Goal: Task Accomplishment & Management: Manage account settings

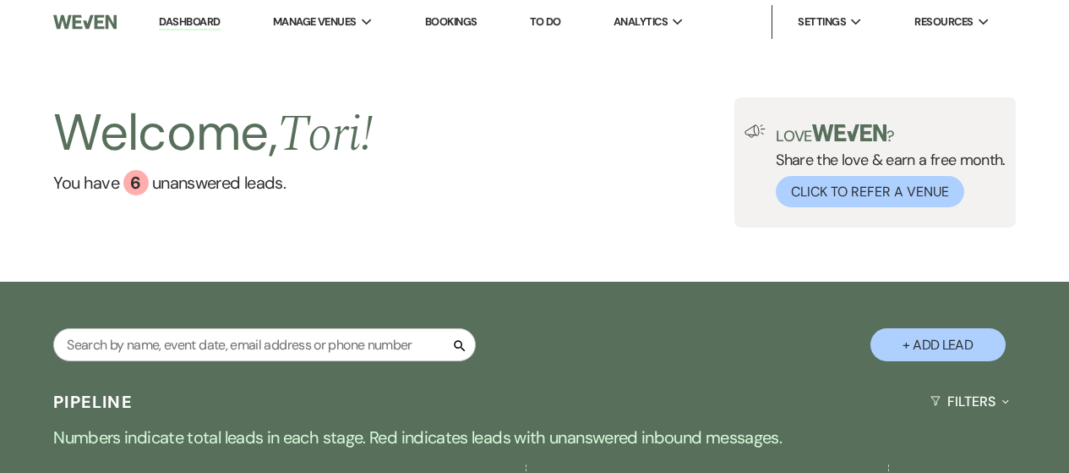
select select "2"
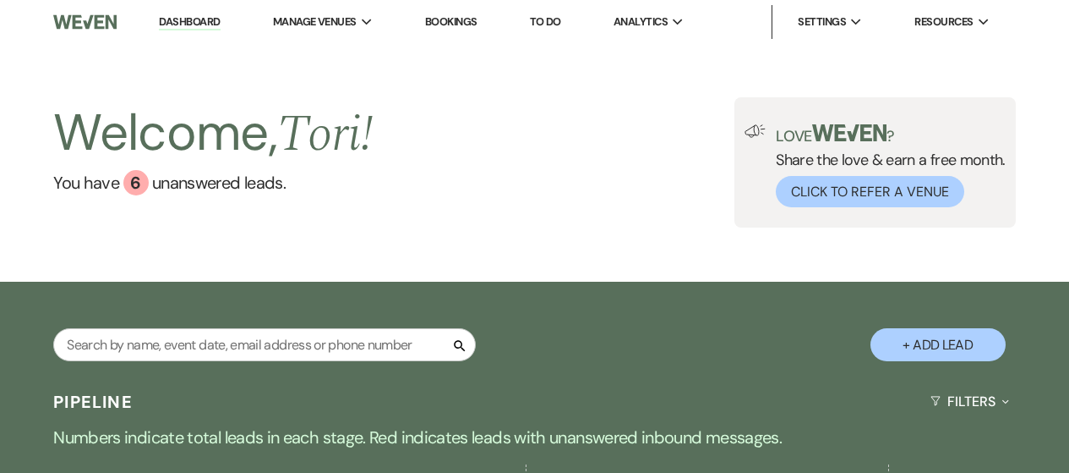
select select "2"
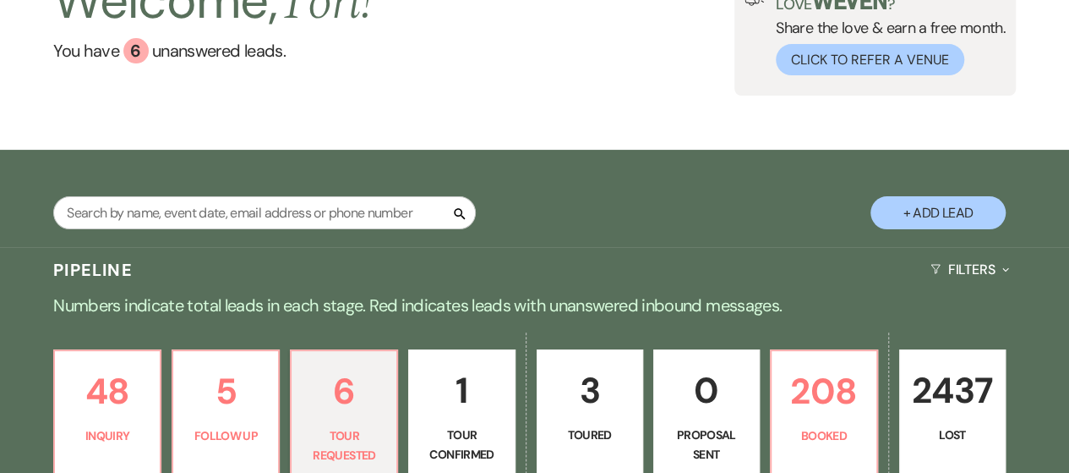
scroll to position [169, 0]
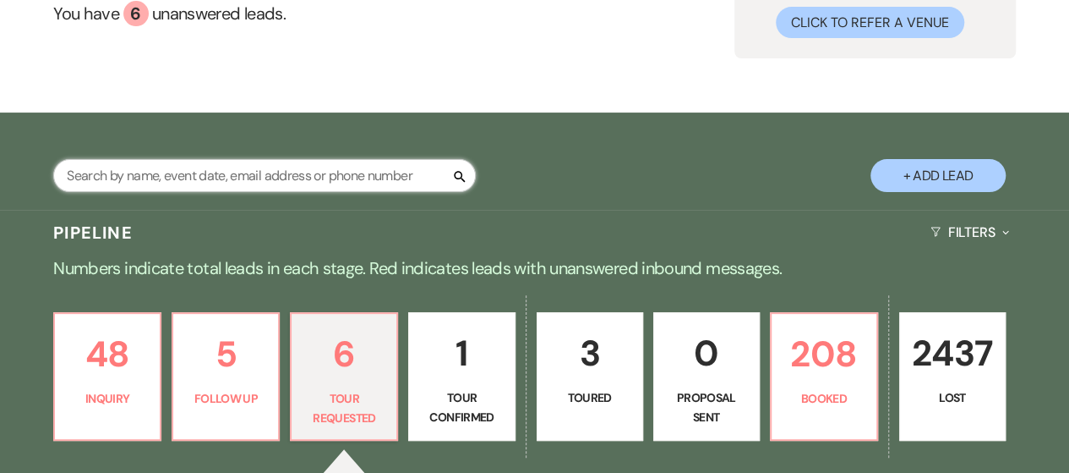
click at [221, 168] on input "text" at bounding box center [264, 175] width 423 height 33
type input "mayan"
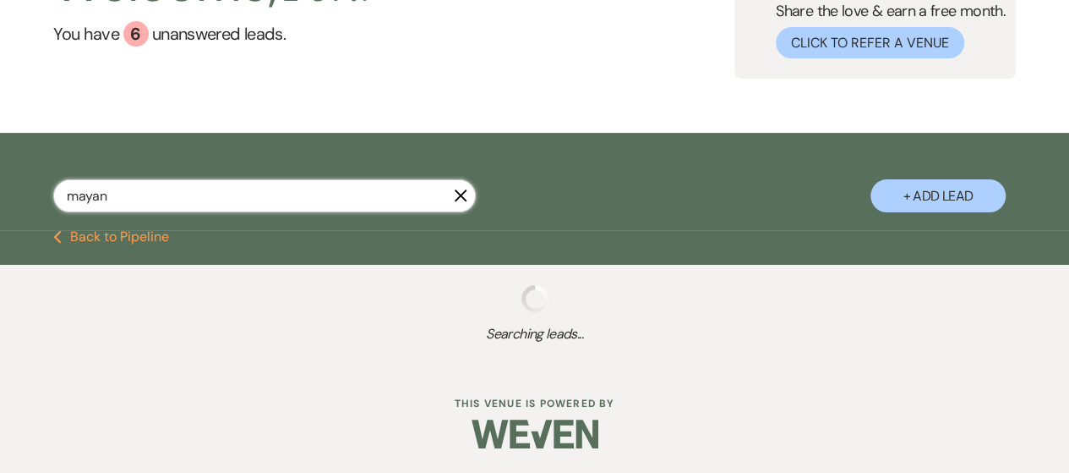
scroll to position [169, 0]
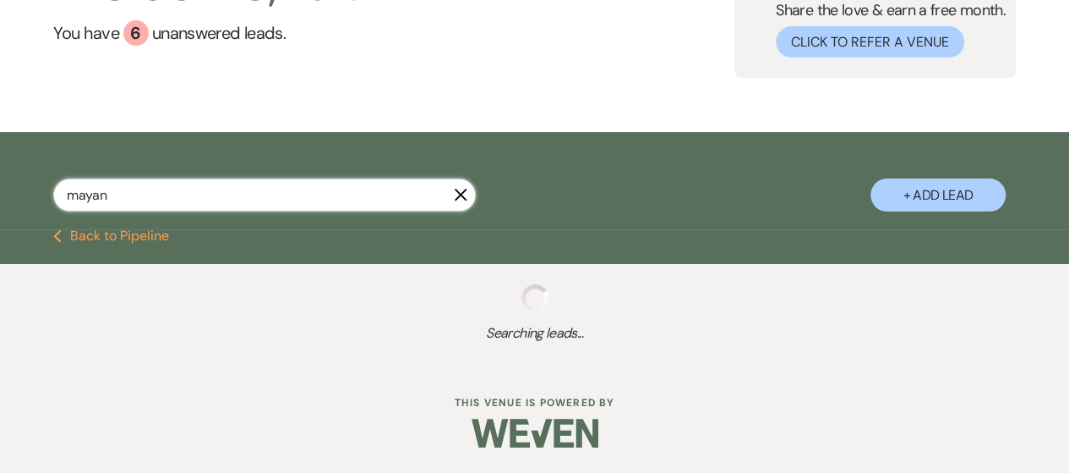
select select "8"
select select "5"
